Goal: Information Seeking & Learning: Check status

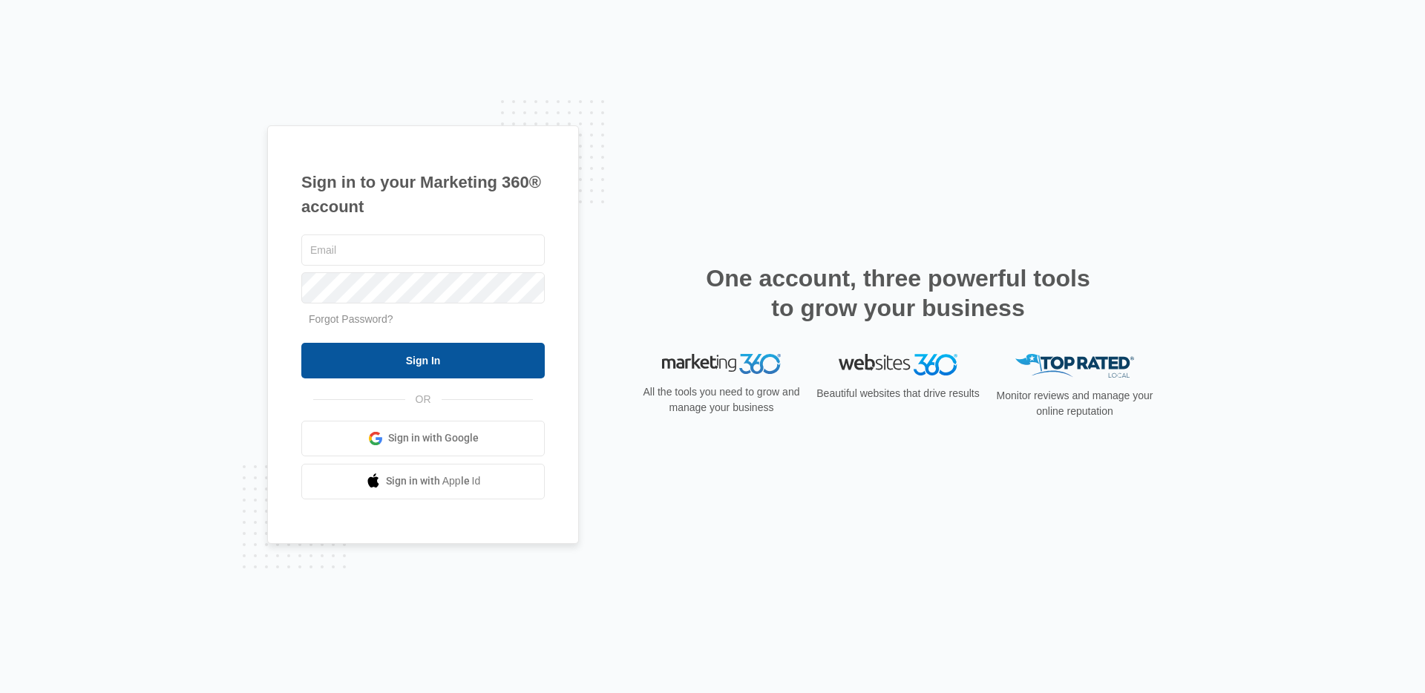
type input "cody.mccoy@madwire.com"
click at [370, 369] on input "Sign In" at bounding box center [422, 361] width 243 height 36
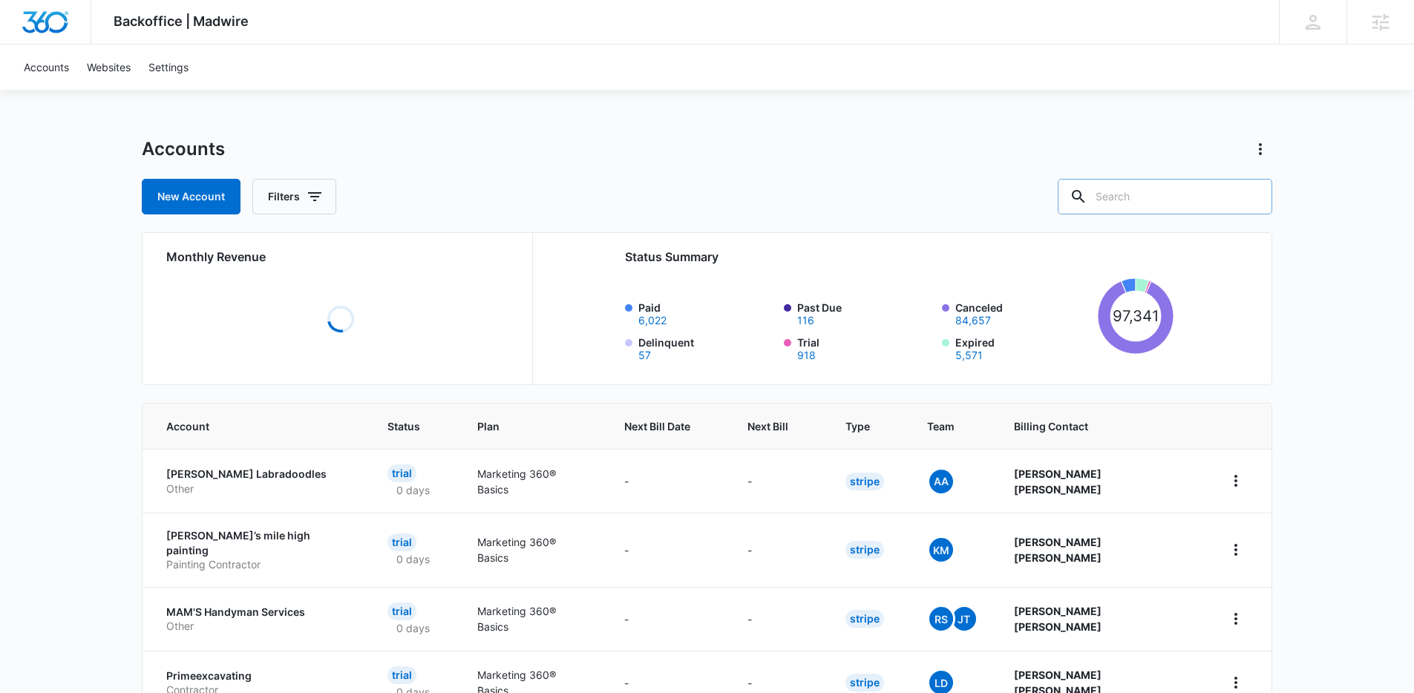
click at [1202, 206] on input "text" at bounding box center [1165, 197] width 215 height 36
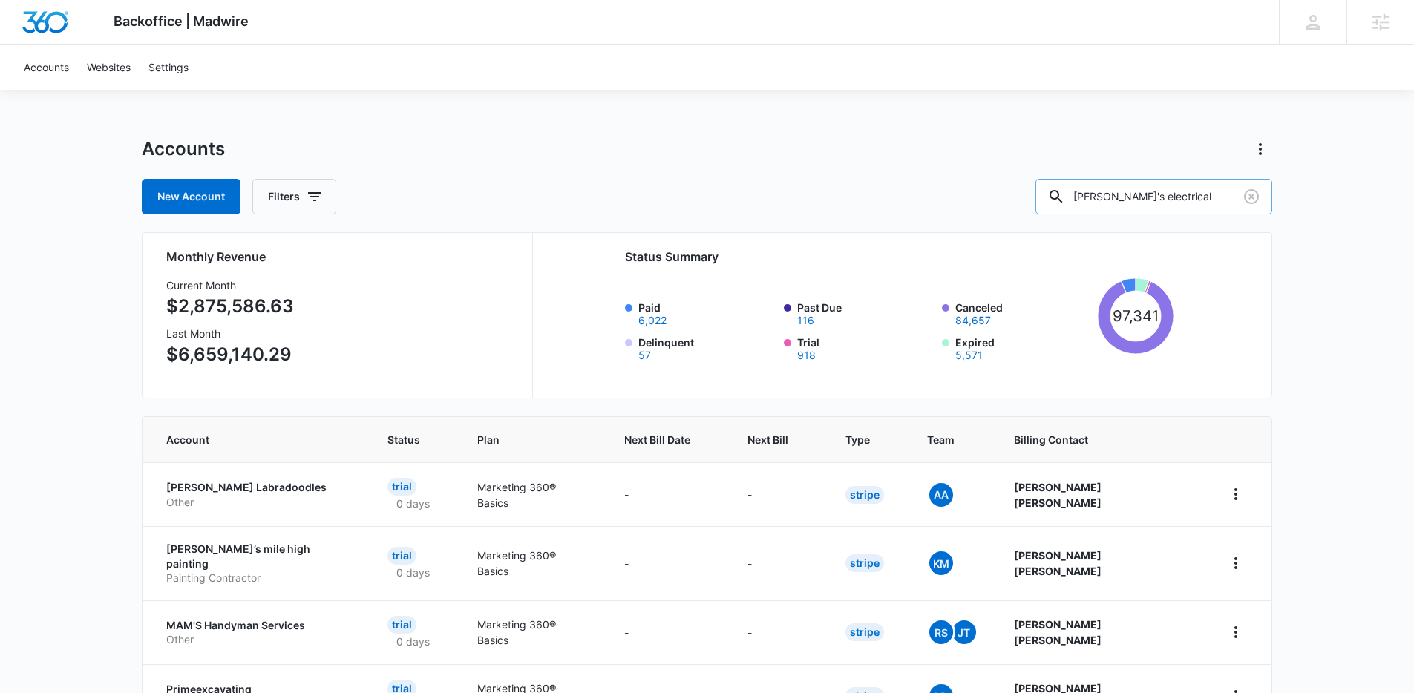
type input "jay's electrical"
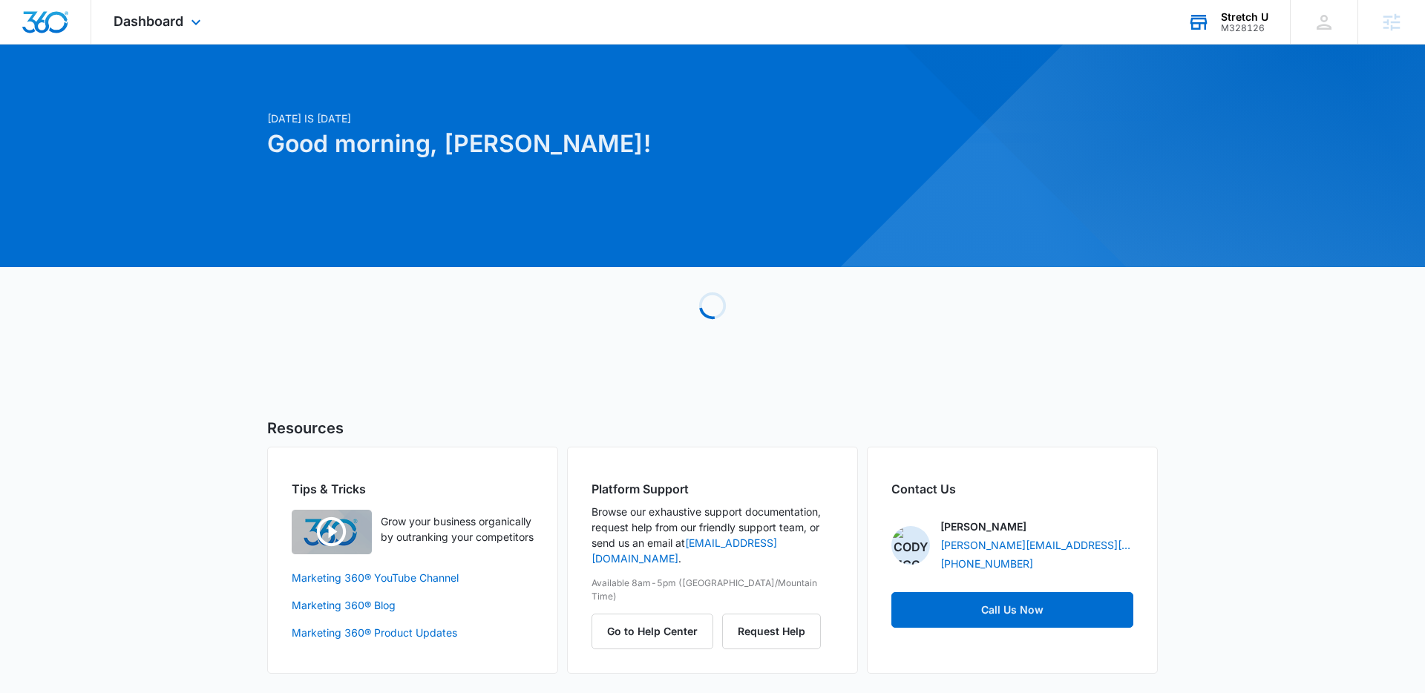
click at [1232, 15] on div "Stretch U" at bounding box center [1245, 17] width 48 height 12
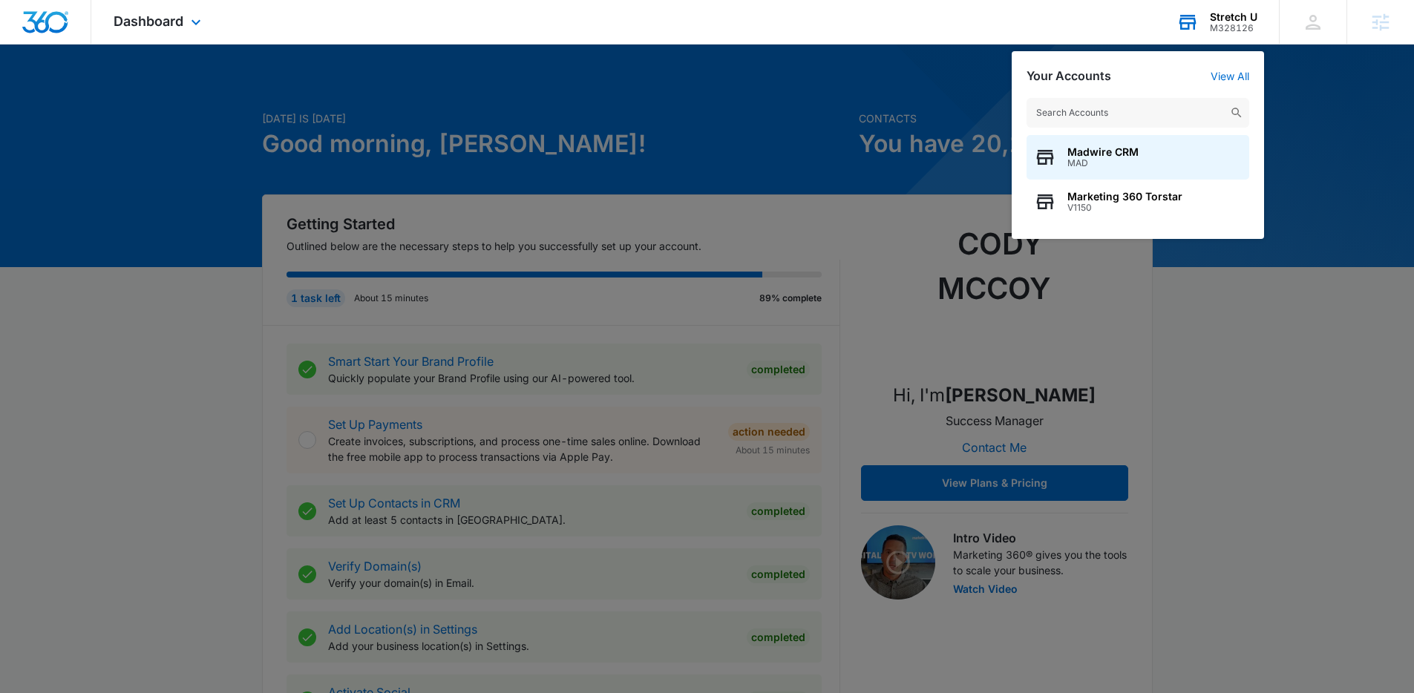
click at [1088, 119] on input "text" at bounding box center [1138, 113] width 223 height 30
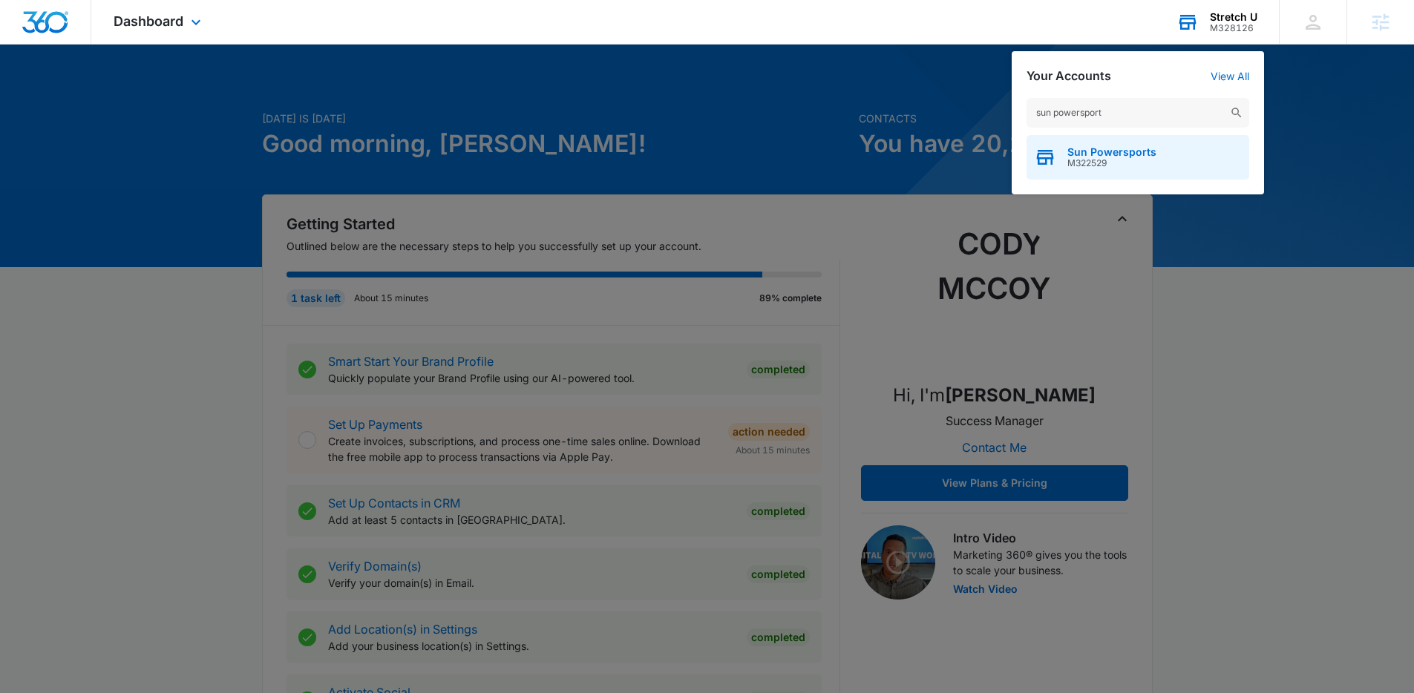
type input "sun powersport"
click at [1080, 156] on span "Sun Powersports" at bounding box center [1111, 152] width 89 height 12
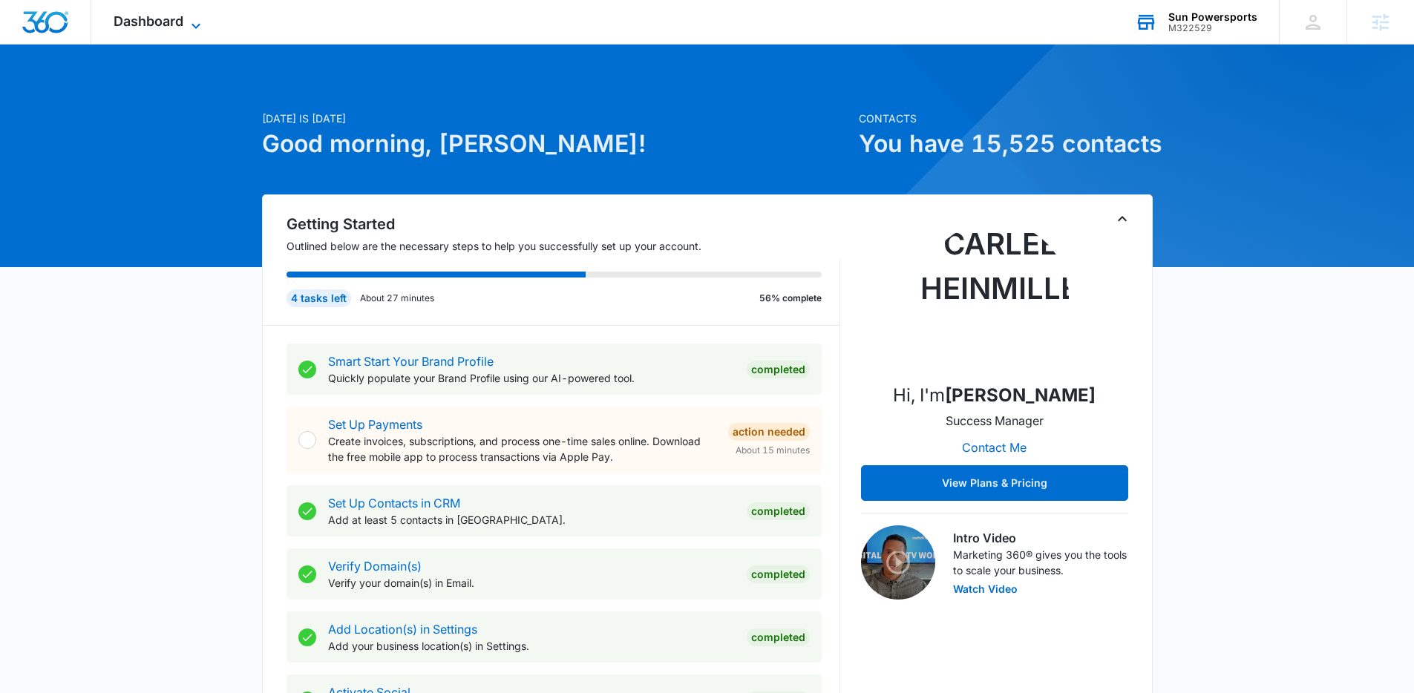
click at [190, 24] on icon at bounding box center [196, 26] width 18 height 18
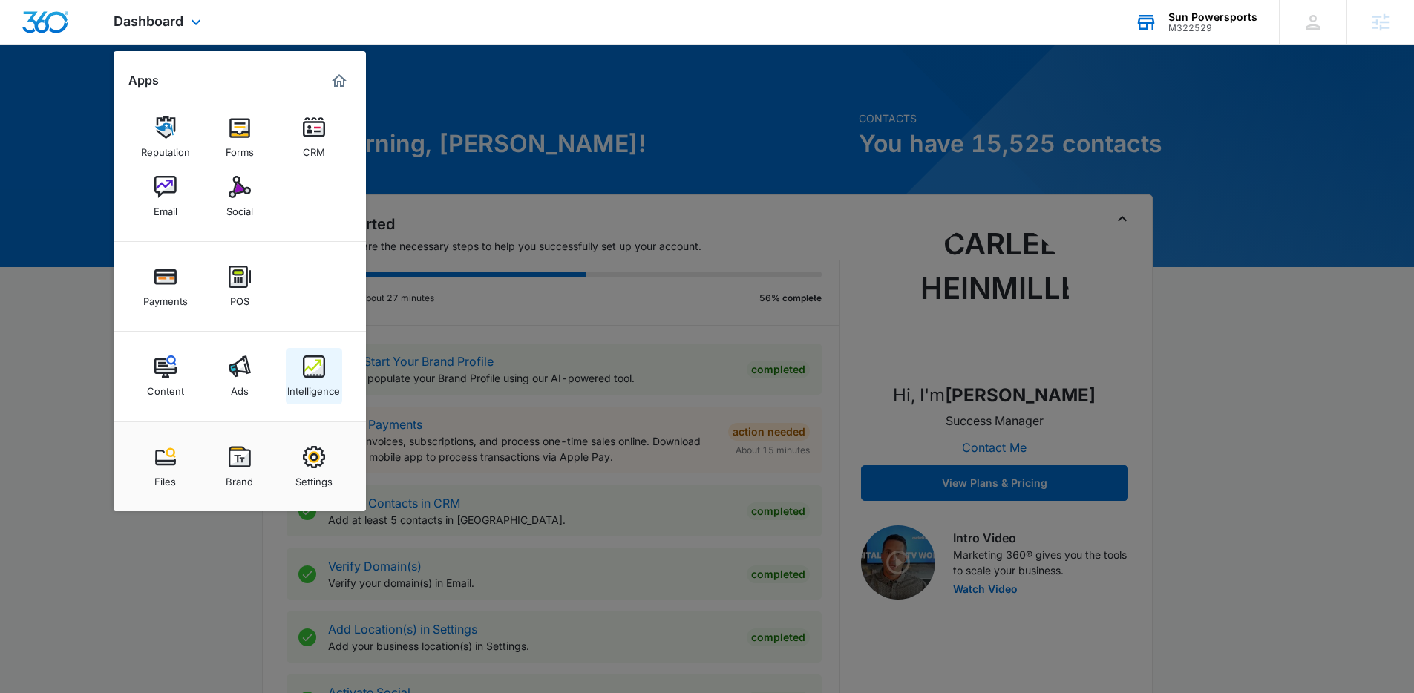
click at [317, 363] on img at bounding box center [314, 367] width 22 height 22
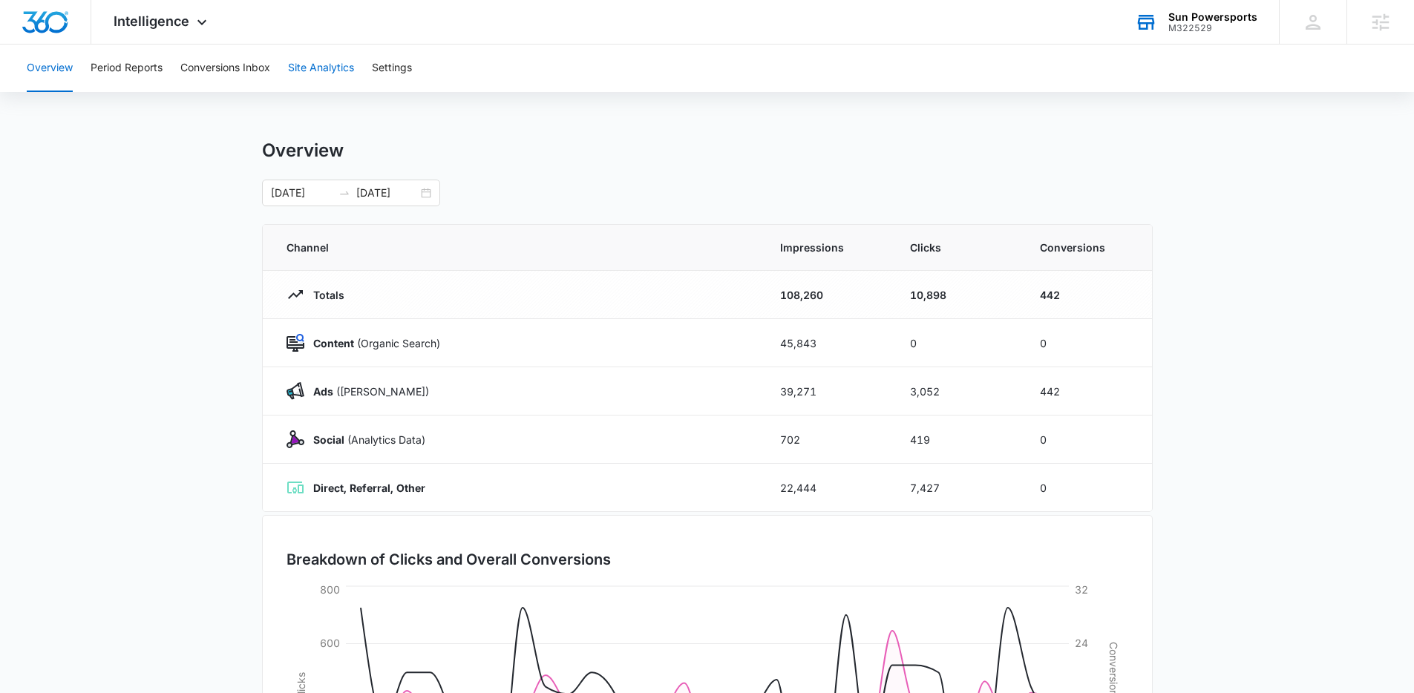
click at [313, 70] on button "Site Analytics" at bounding box center [321, 69] width 66 height 48
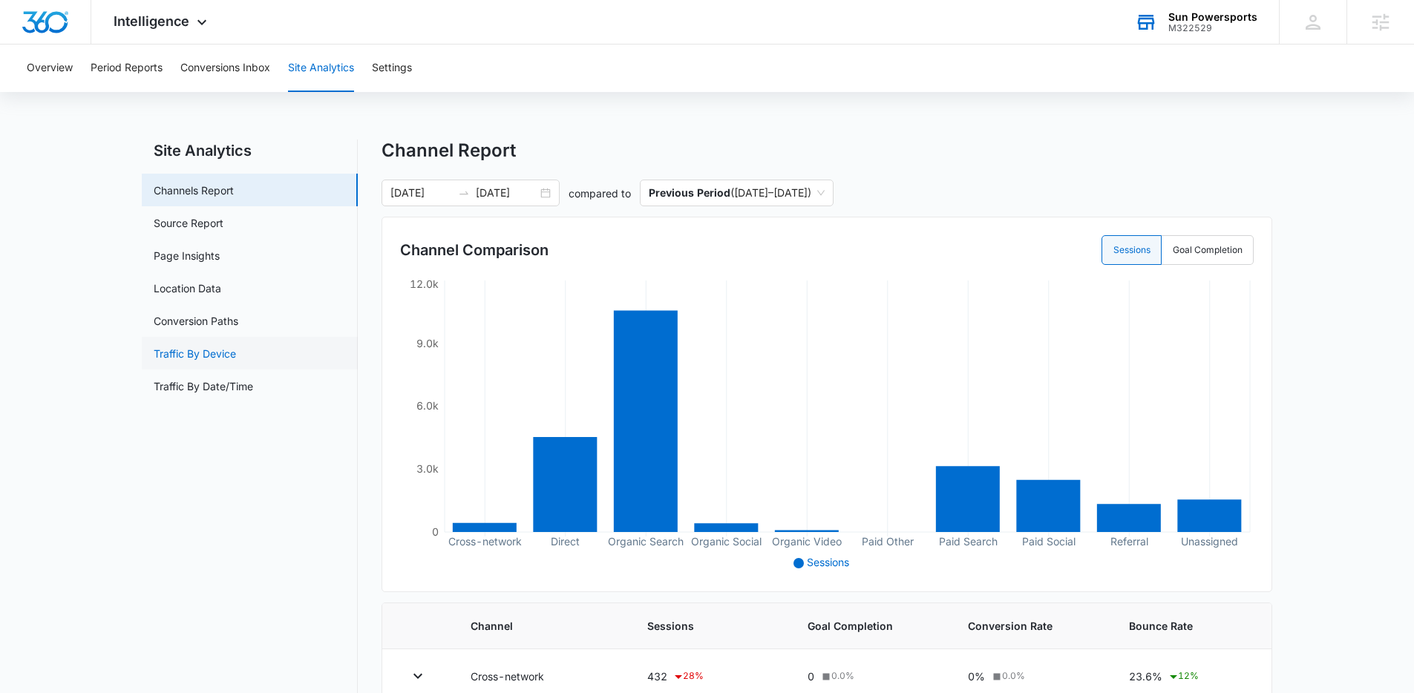
click at [214, 356] on link "Traffic By Device" at bounding box center [195, 354] width 82 height 16
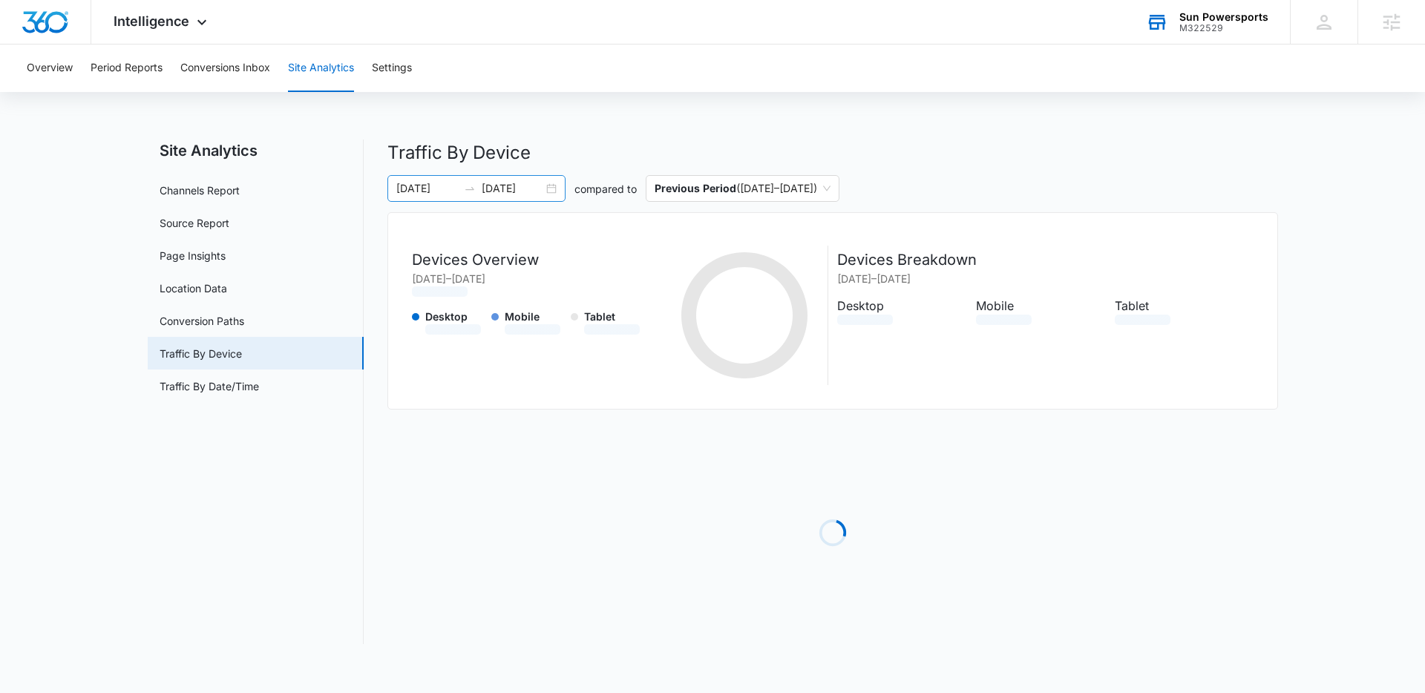
click at [549, 186] on div "07/15/2025 08/14/2025" at bounding box center [477, 188] width 178 height 27
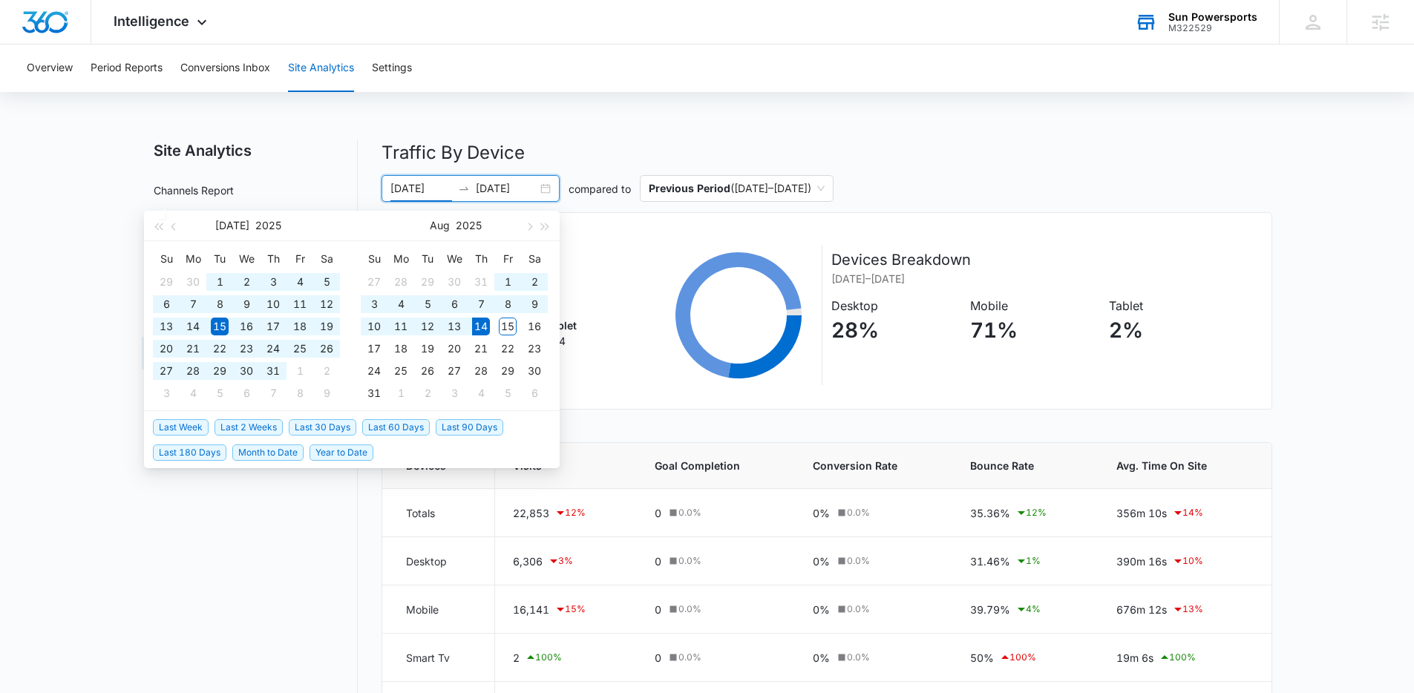
click at [203, 452] on span "Last 180 Days" at bounding box center [189, 453] width 73 height 16
type input "02/15/2025"
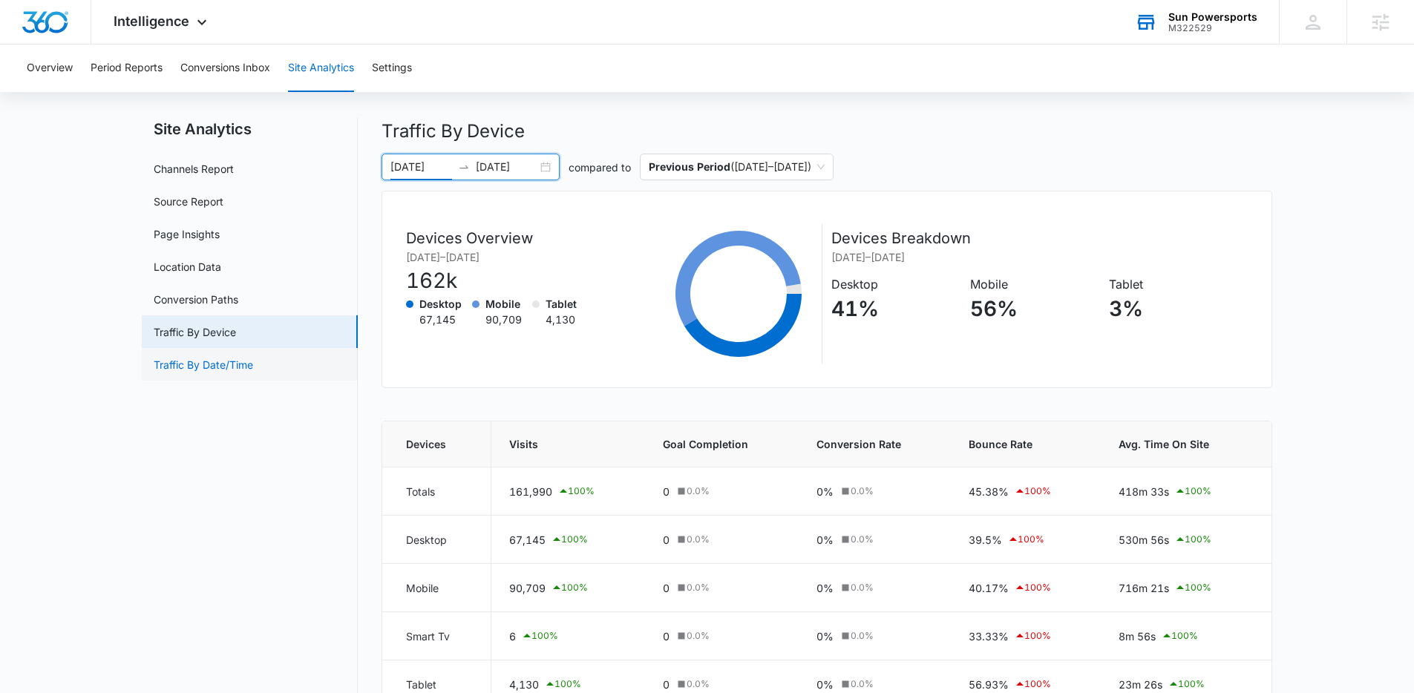
scroll to position [4, 0]
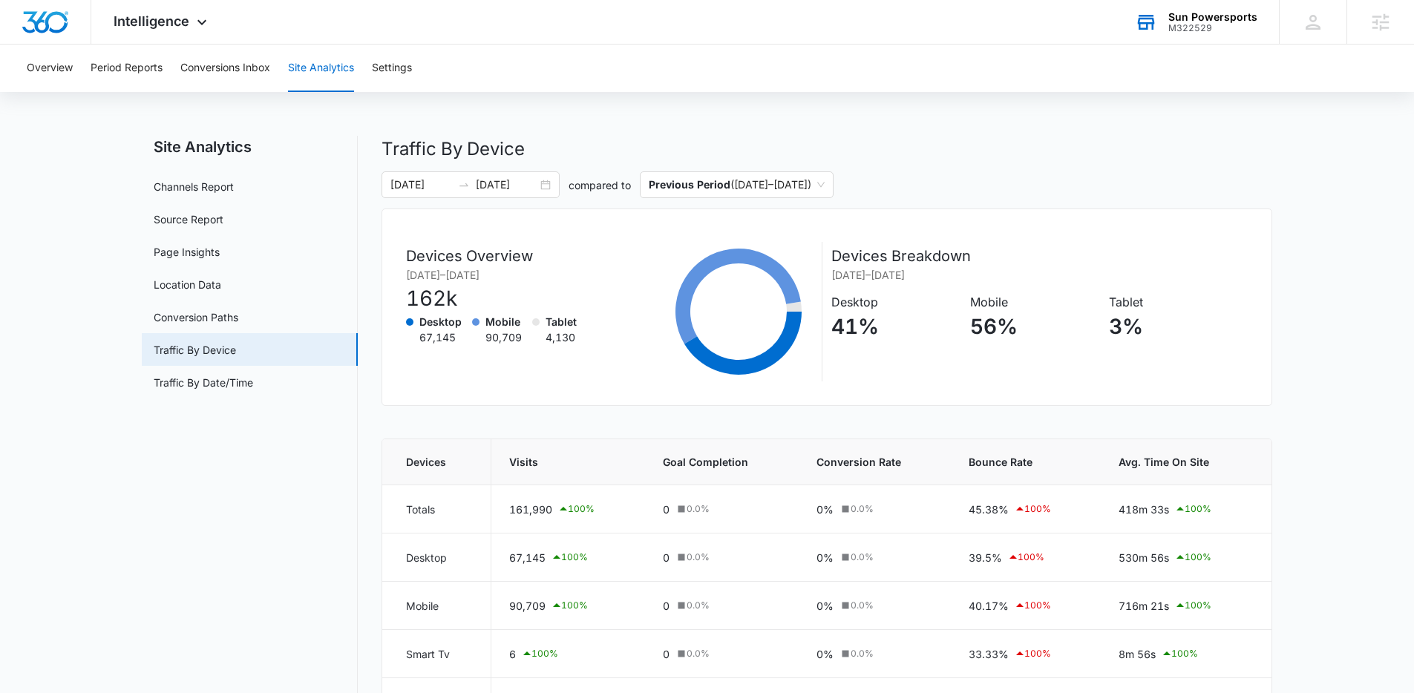
click at [1180, 11] on div "Sun Powersports" at bounding box center [1212, 17] width 89 height 12
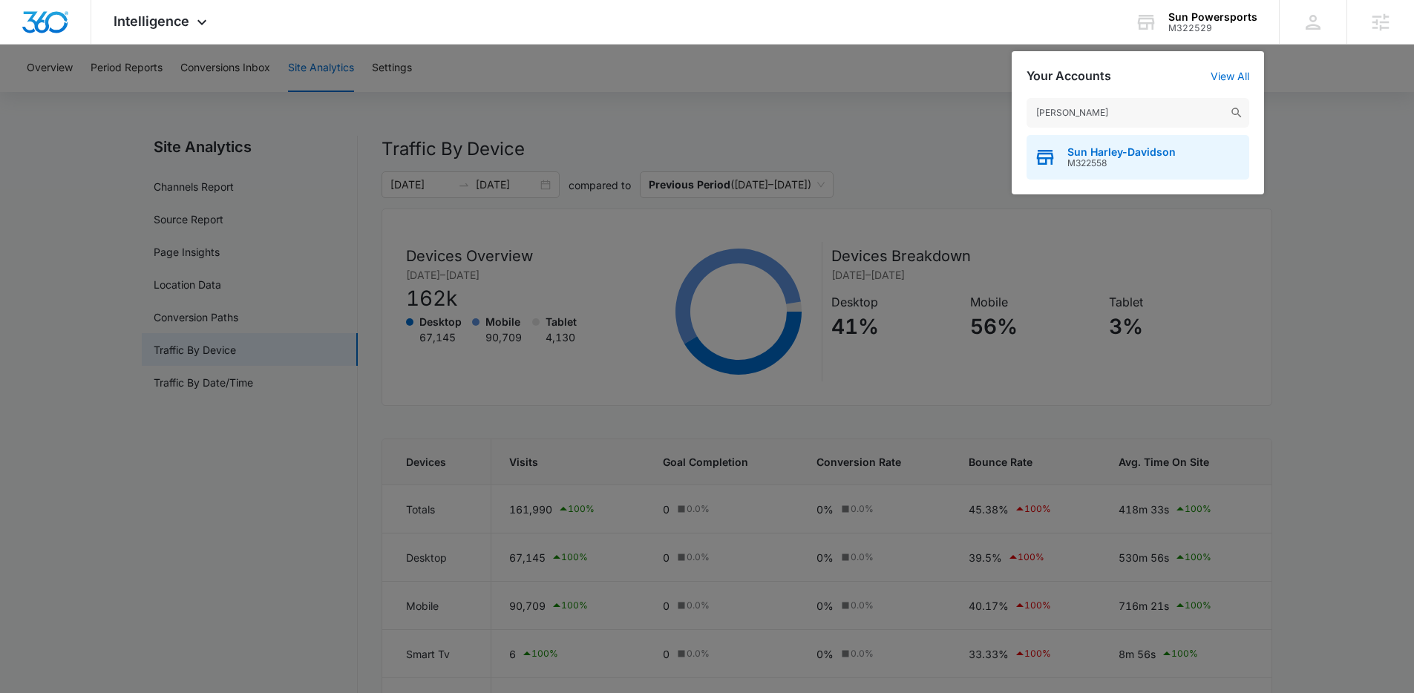
type input "sun harley"
click at [1085, 149] on span "Sun Harley-Davidson" at bounding box center [1121, 152] width 108 height 12
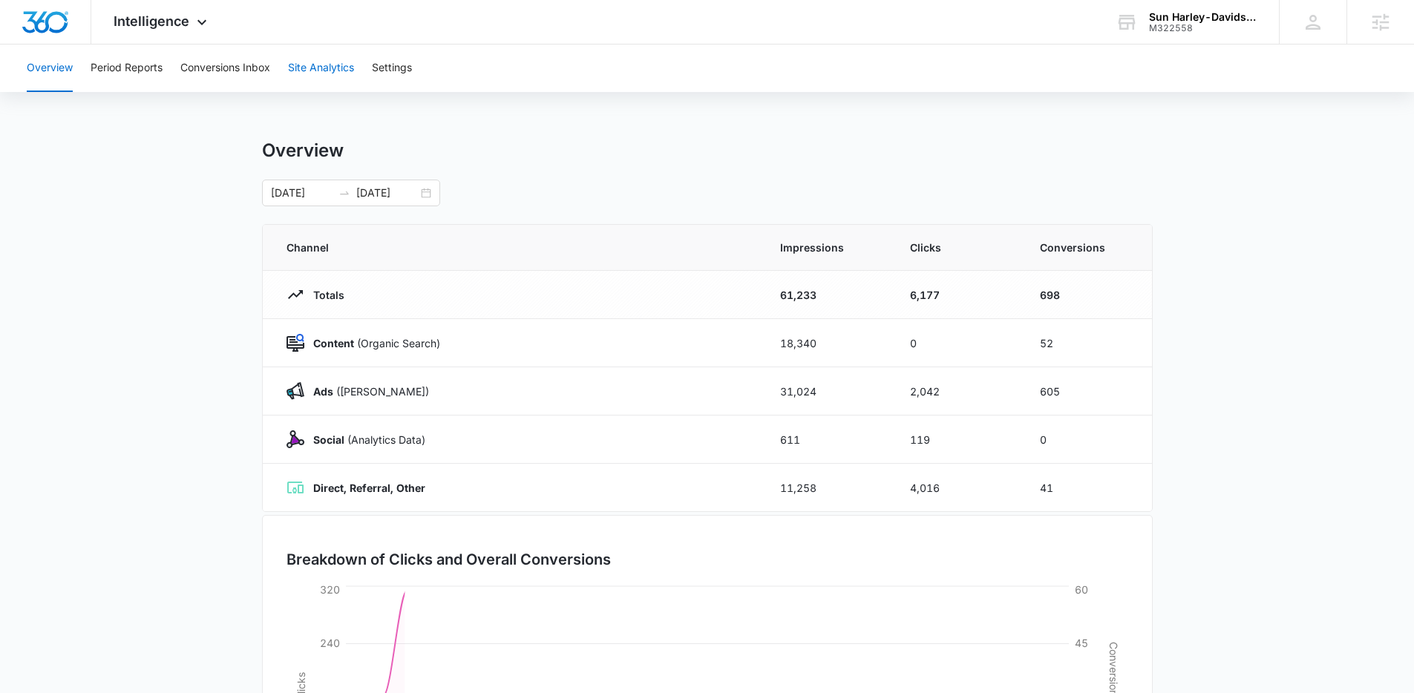
click at [347, 59] on button "Site Analytics" at bounding box center [321, 69] width 66 height 48
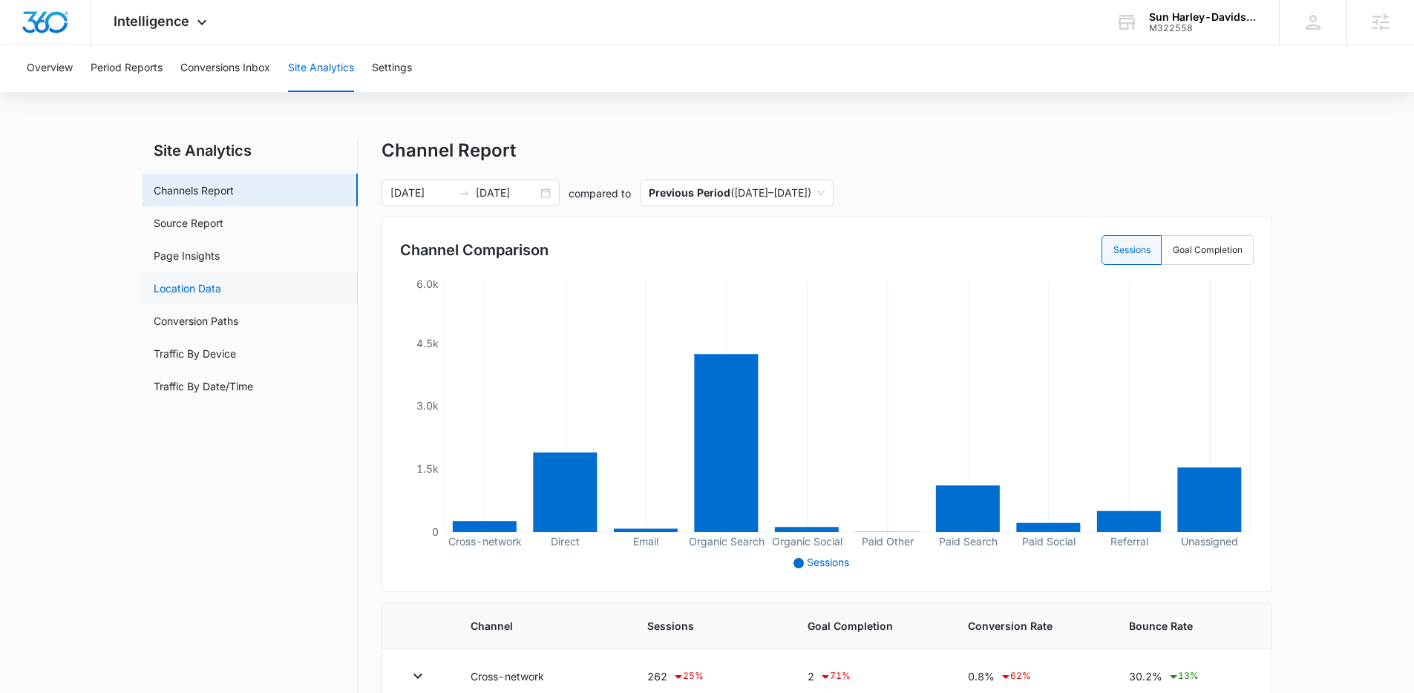
scroll to position [3, 0]
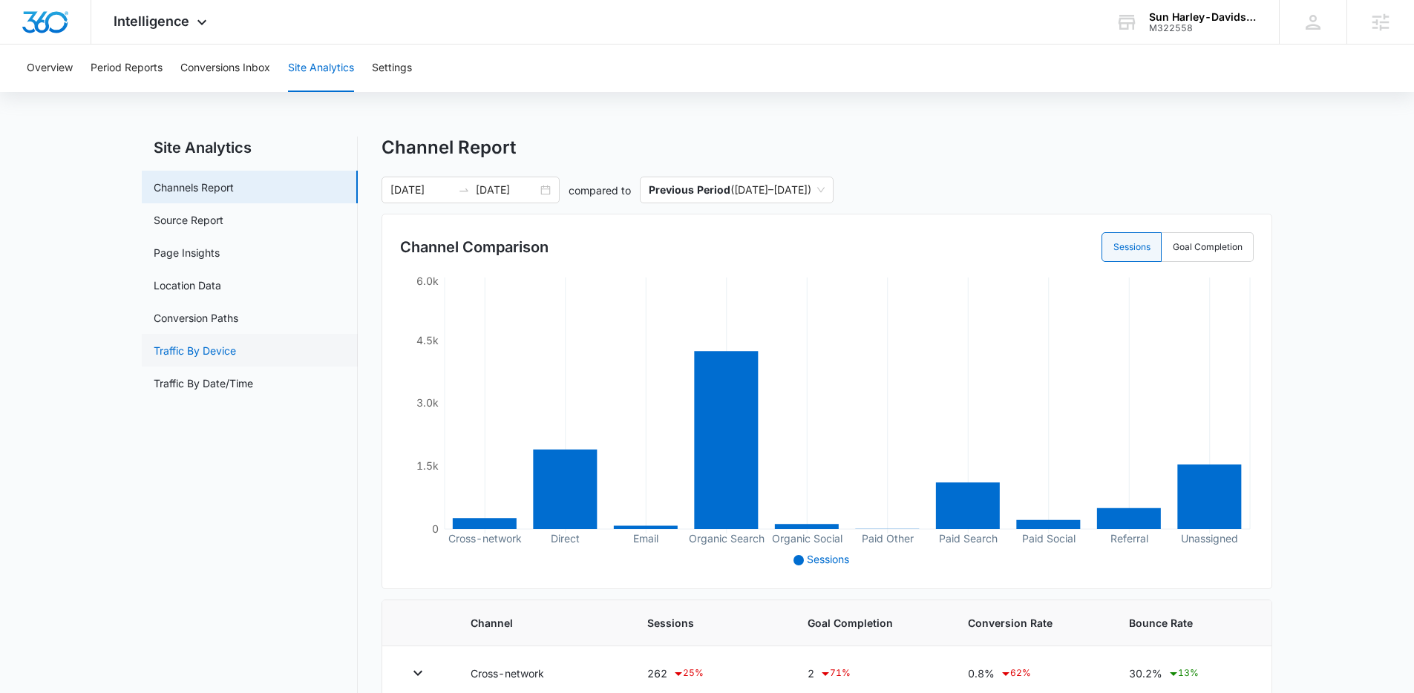
click at [193, 345] on link "Traffic By Device" at bounding box center [195, 351] width 82 height 16
